Goal: Navigation & Orientation: Find specific page/section

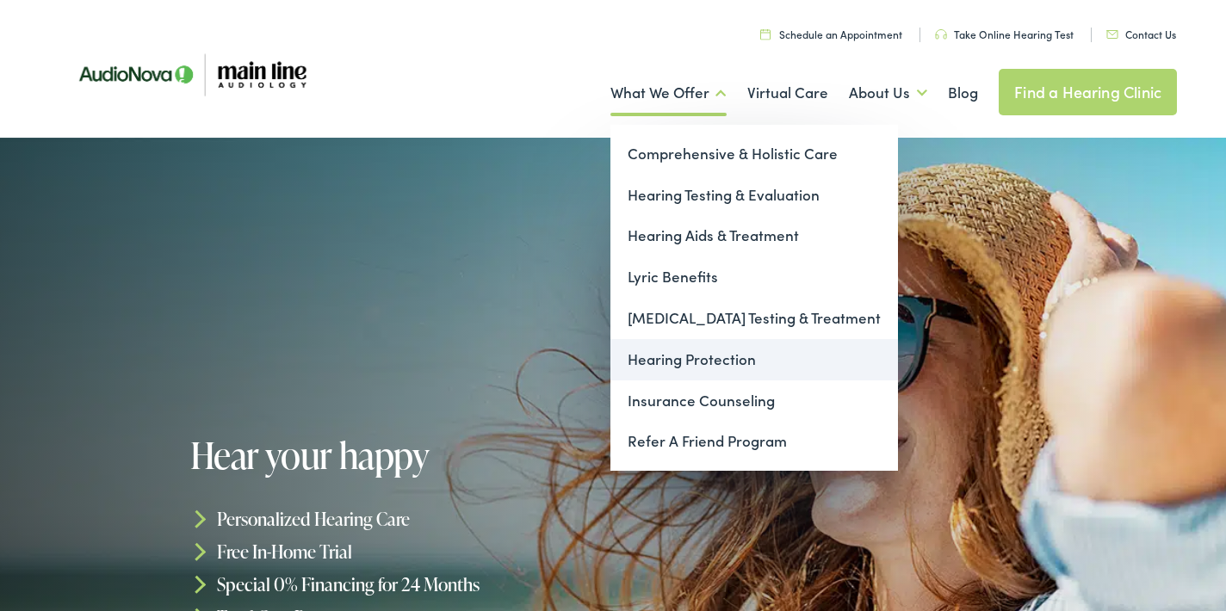
click at [667, 368] on link "Hearing Protection" at bounding box center [755, 359] width 288 height 41
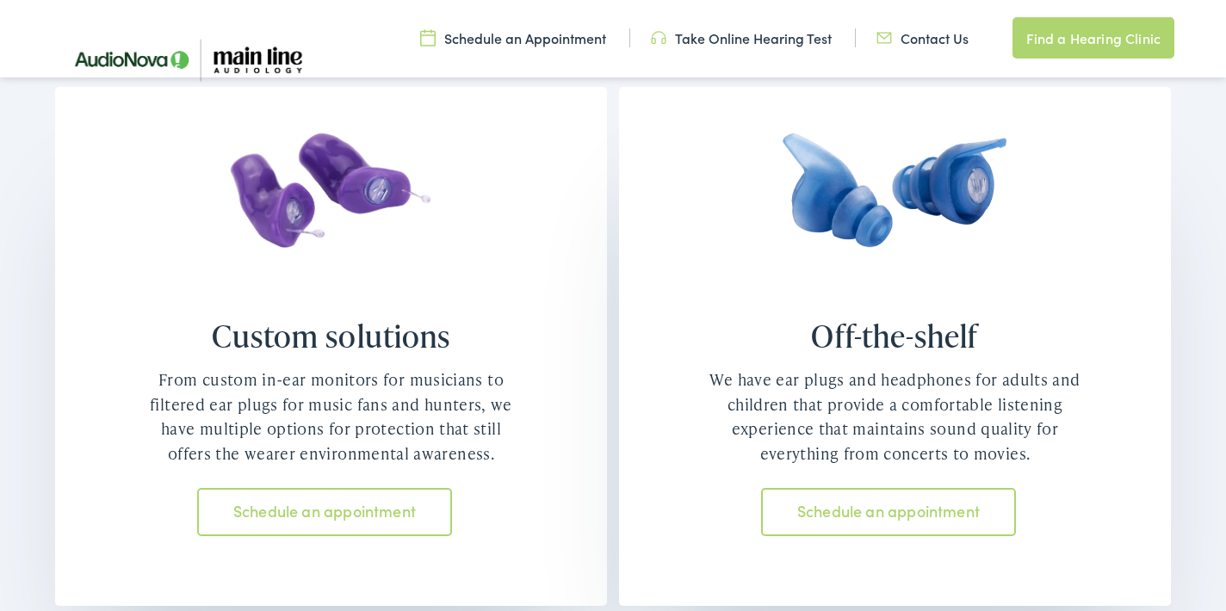
scroll to position [1349, 0]
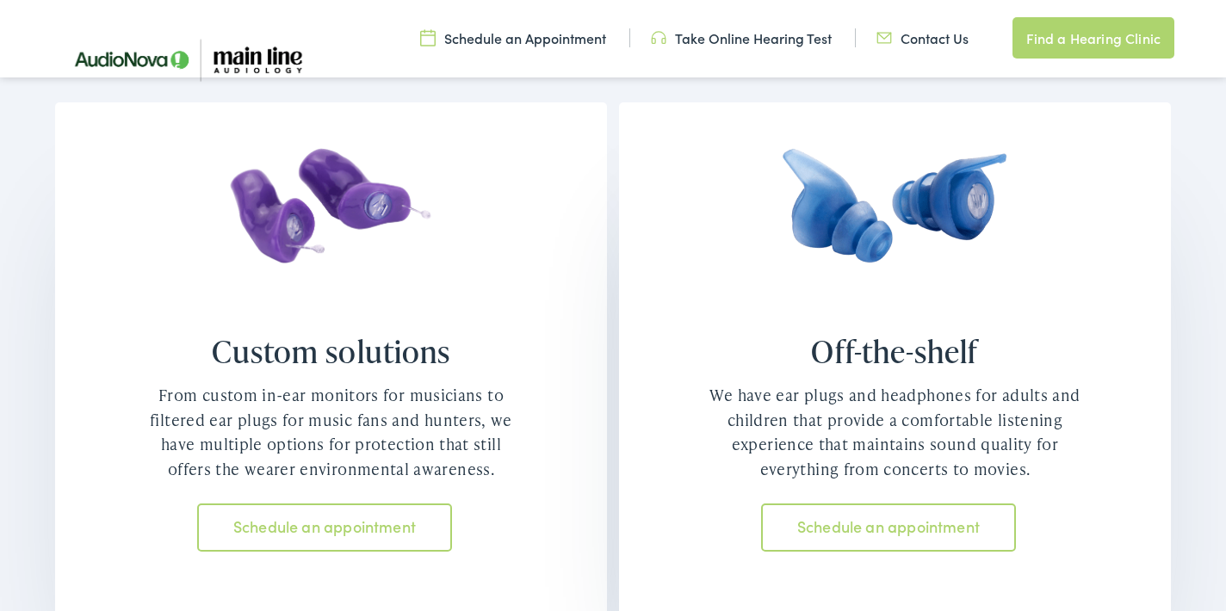
click at [353, 530] on link "Schedule an appointment" at bounding box center [324, 528] width 254 height 48
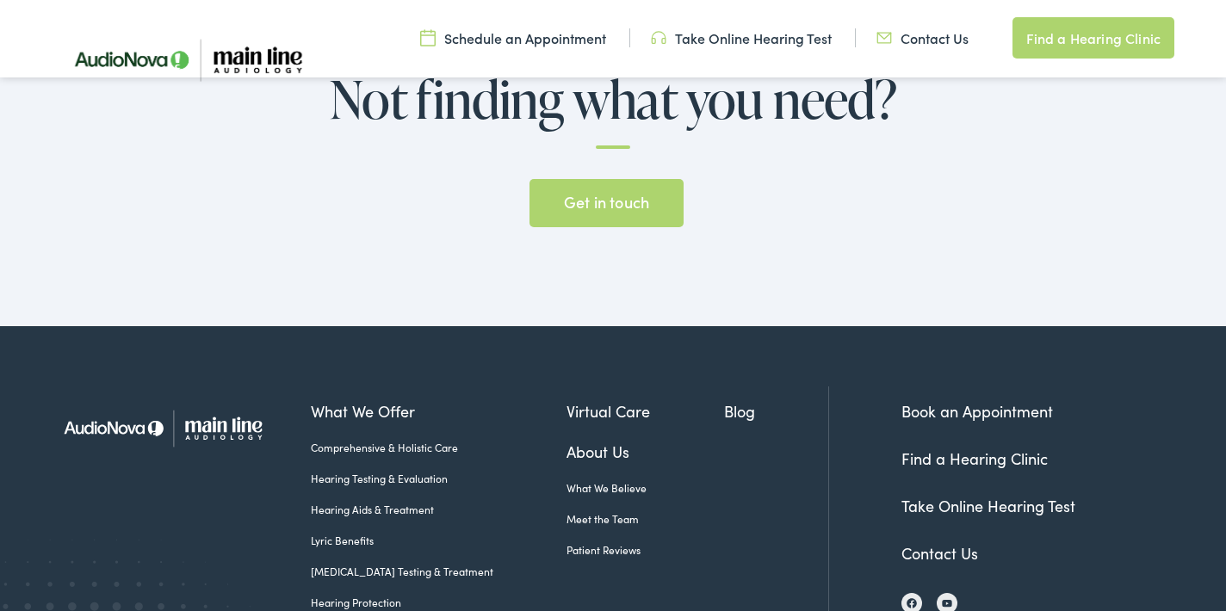
scroll to position [3651, 0]
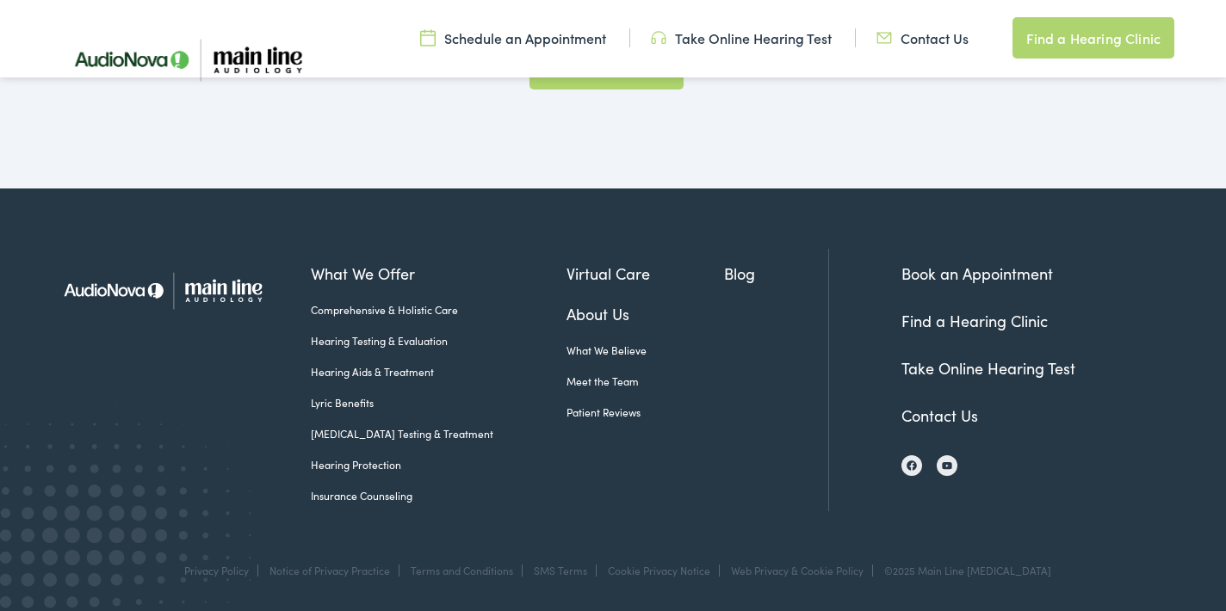
click at [567, 385] on link "Meet the Team" at bounding box center [645, 382] width 157 height 16
